Goal: Information Seeking & Learning: Learn about a topic

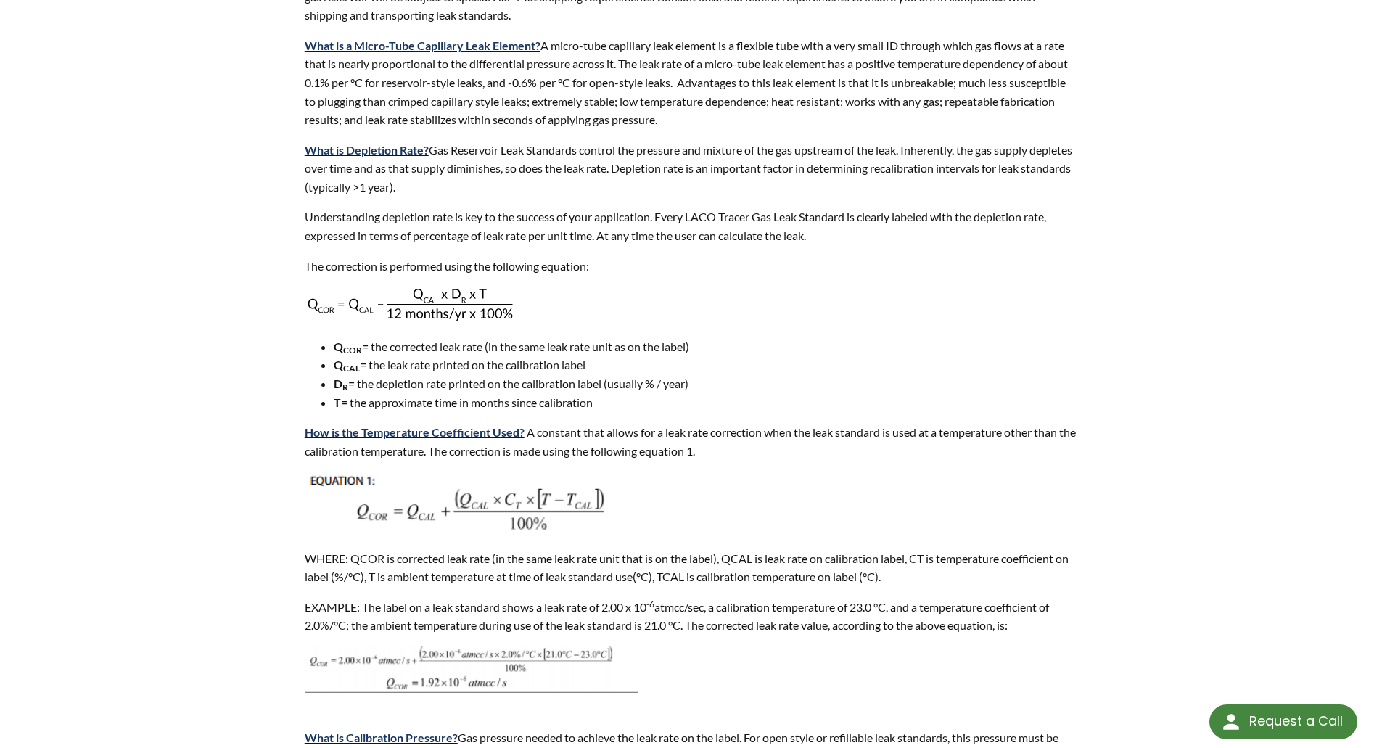
scroll to position [871, 0]
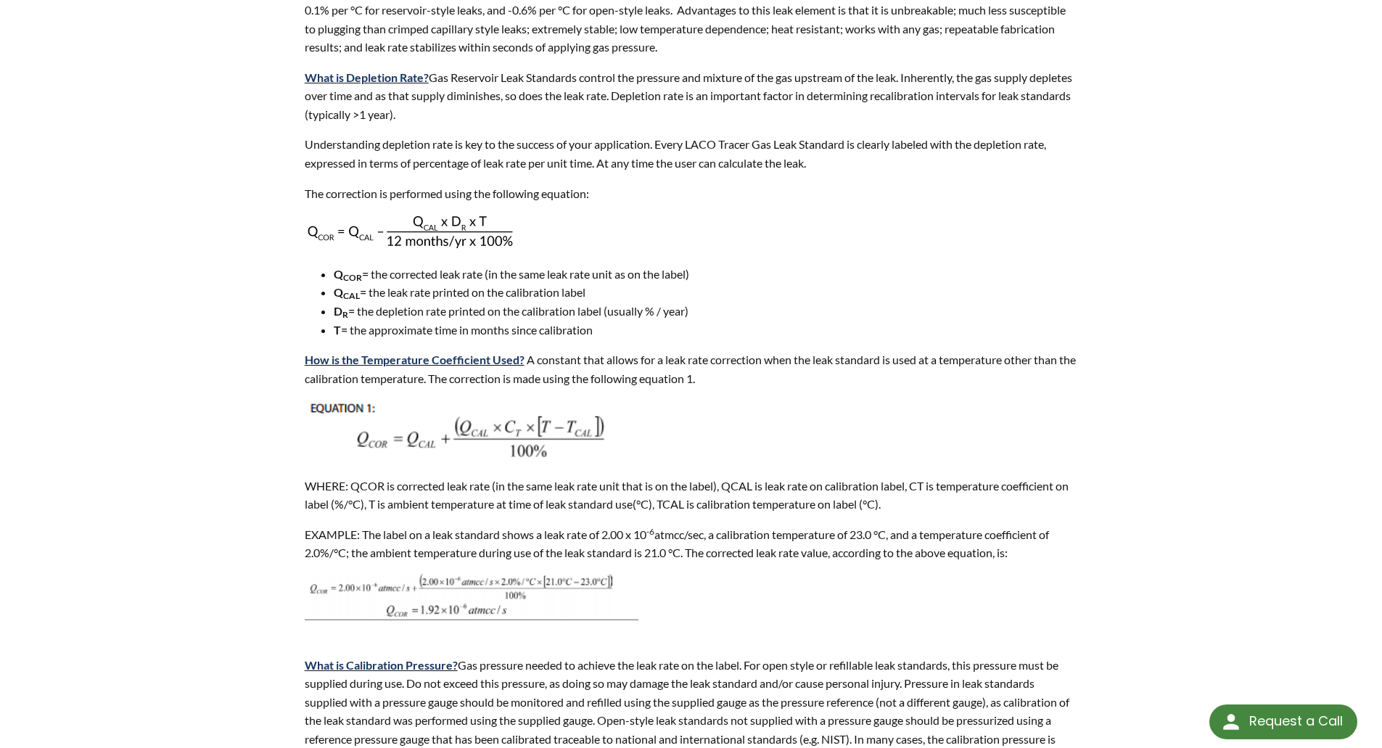
click at [95, 219] on div "Leak Standards FAQ Leak Standard | Get an RMA # | Shipping Hazardous Materials …" at bounding box center [691, 560] width 1382 height 2720
click at [867, 377] on p "How is the Temperature Coefficient Used? A constant that allows for a leak rate…" at bounding box center [692, 368] width 774 height 37
click at [356, 686] on p "What is Calibration Pressure? Gas pressure needed to achieve the leak rate on t…" at bounding box center [692, 711] width 774 height 149
click at [672, 202] on p "The correction is performed using the following equation:" at bounding box center [692, 193] width 774 height 19
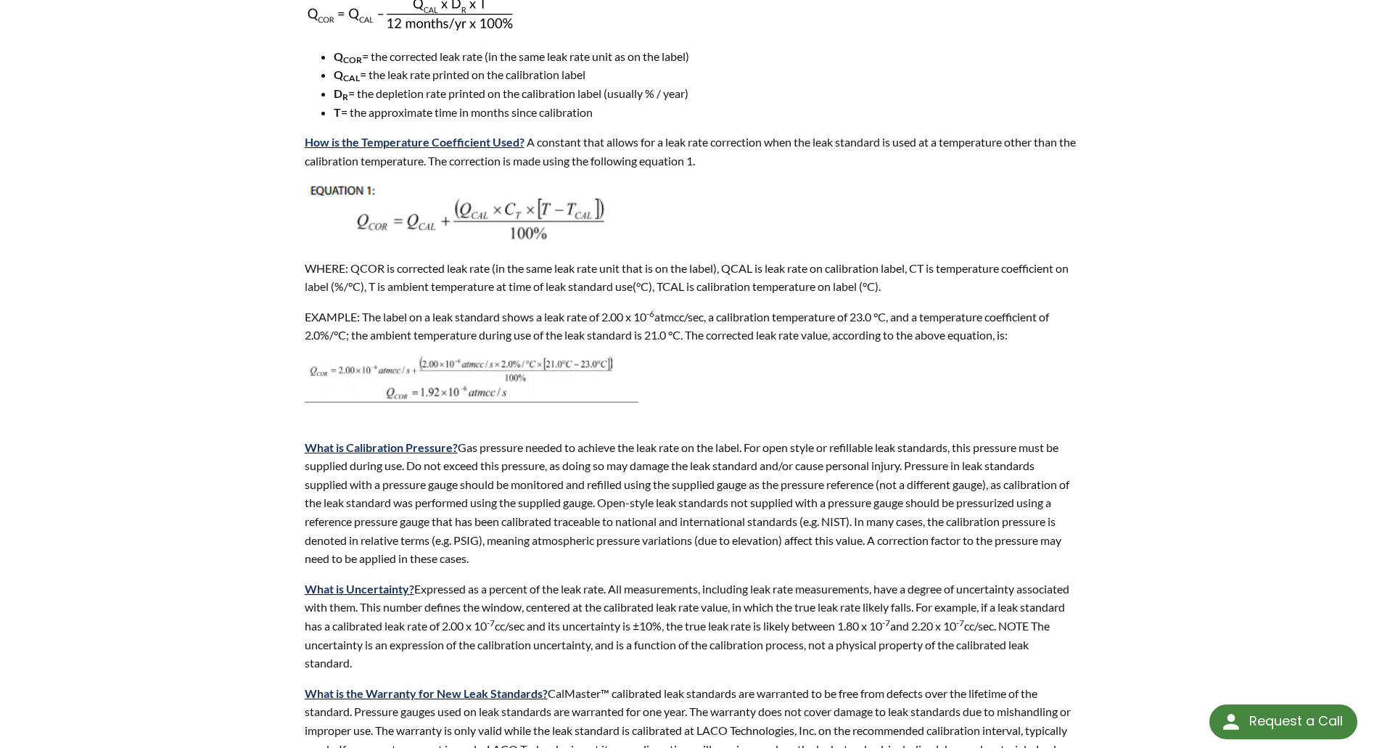
scroll to position [1234, 0]
